Goal: Find specific page/section: Find specific page/section

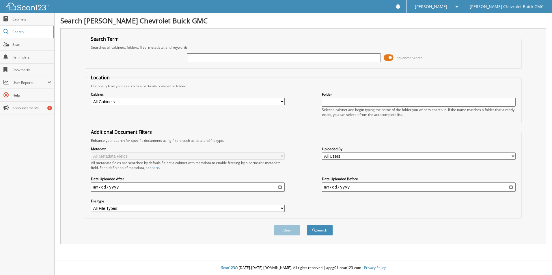
click at [393, 59] on span at bounding box center [389, 57] width 10 height 9
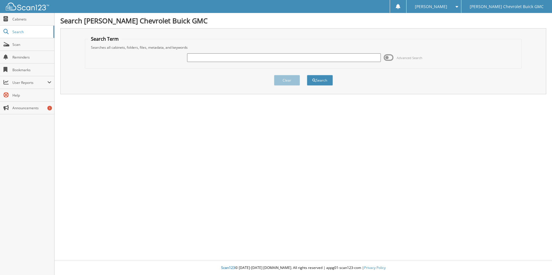
click at [253, 52] on div "Advanced Search" at bounding box center [303, 58] width 430 height 16
click at [250, 55] on input "text" at bounding box center [284, 57] width 194 height 9
type input "57880"
click at [307, 75] on button "Search" at bounding box center [320, 80] width 26 height 11
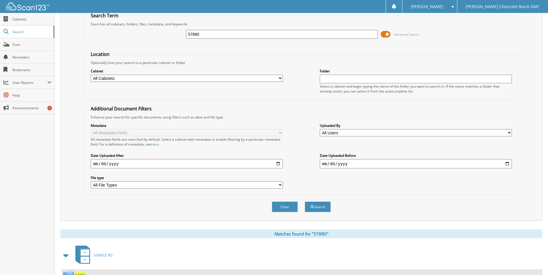
scroll to position [47, 0]
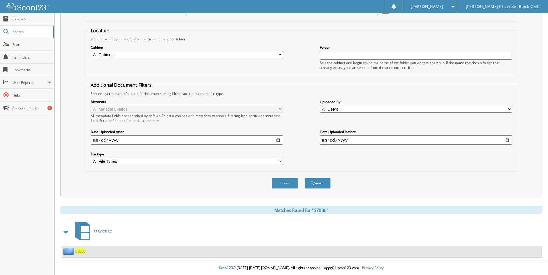
click at [83, 251] on span "57880" at bounding box center [80, 251] width 10 height 5
